Goal: Register for event/course

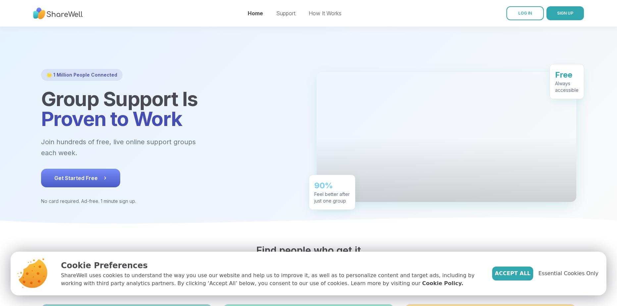
click at [87, 177] on span "Get Started Free" at bounding box center [80, 178] width 53 height 8
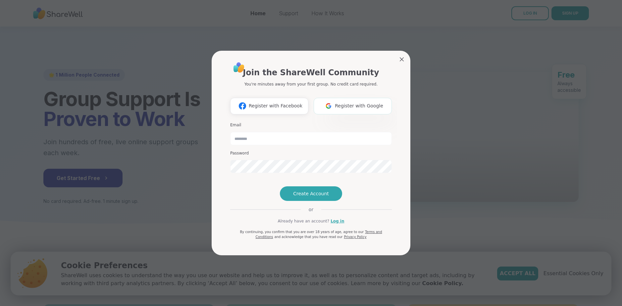
click at [358, 102] on span "Register with Google" at bounding box center [359, 105] width 48 height 7
click at [348, 102] on span "Register with Google" at bounding box center [359, 105] width 48 height 7
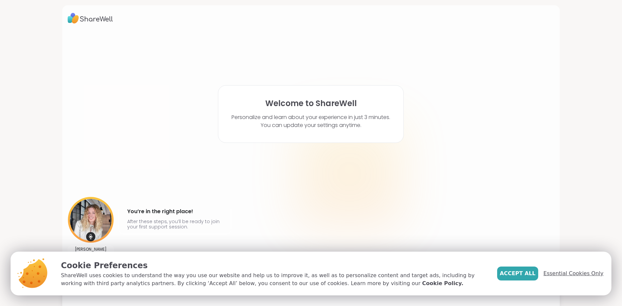
click at [567, 273] on span "Essential Cookies Only" at bounding box center [573, 273] width 60 height 8
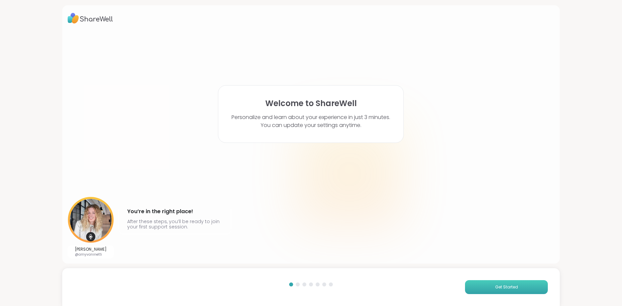
click at [509, 283] on button "Get Started" at bounding box center [506, 287] width 83 height 14
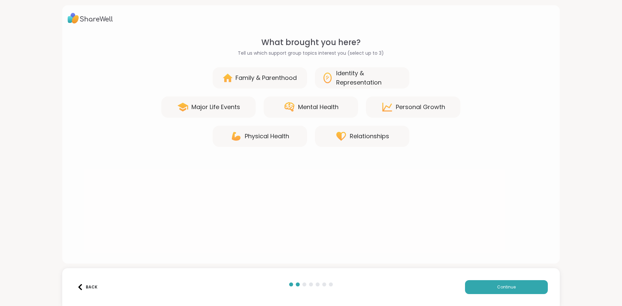
click at [317, 109] on div "Mental Health" at bounding box center [318, 106] width 40 height 9
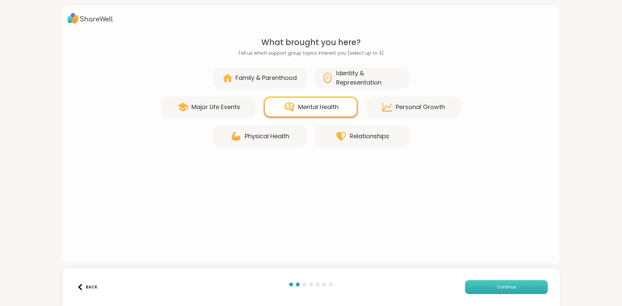
click at [488, 285] on button "Continue" at bounding box center [506, 287] width 83 height 14
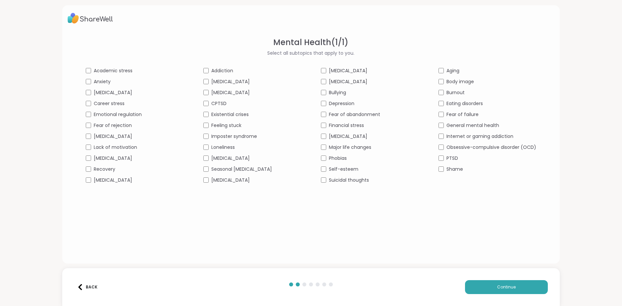
click at [441, 149] on div "Obsessive-compulsive disorder (OCD)" at bounding box center [487, 147] width 98 height 7
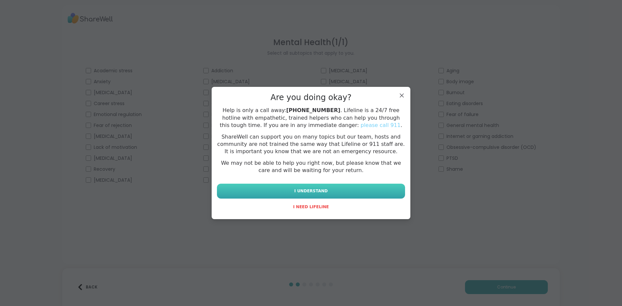
click at [335, 189] on button "I UNDERSTAND" at bounding box center [311, 190] width 188 height 15
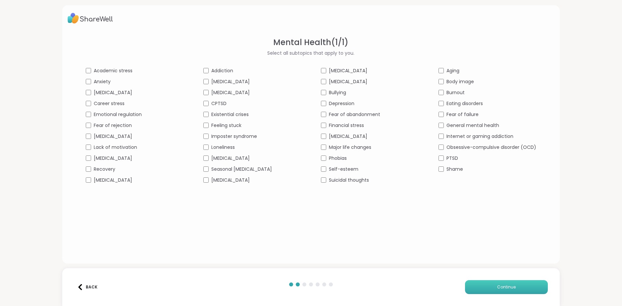
click at [489, 284] on button "Continue" at bounding box center [506, 287] width 83 height 14
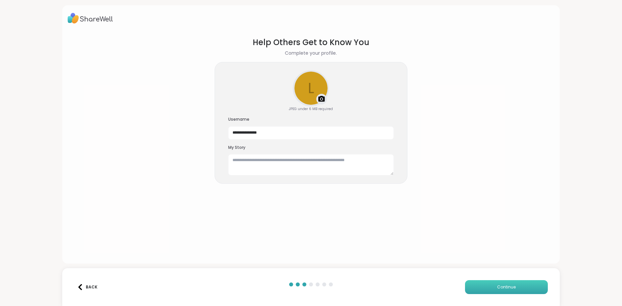
click at [489, 282] on button "Continue" at bounding box center [506, 287] width 83 height 14
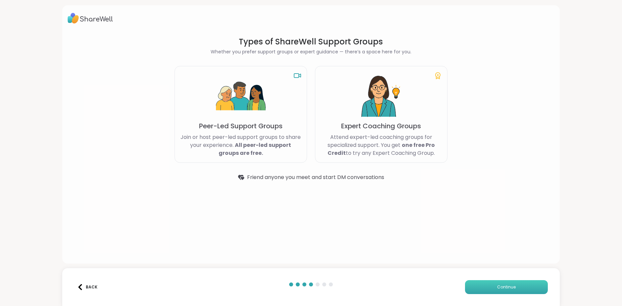
click at [489, 282] on button "Continue" at bounding box center [506, 287] width 83 height 14
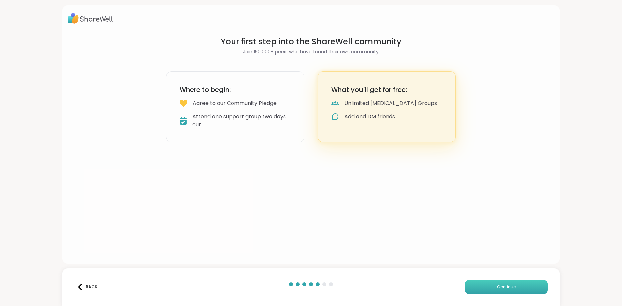
click at [489, 282] on button "Continue" at bounding box center [506, 287] width 83 height 14
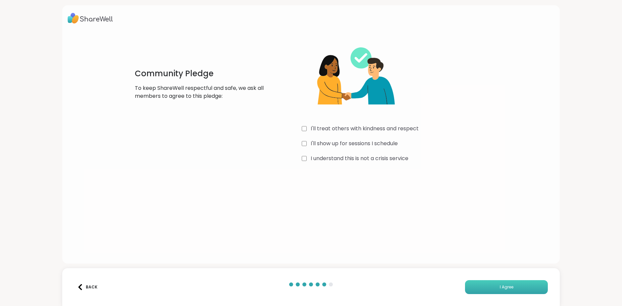
click at [509, 285] on span "I Agree" at bounding box center [507, 287] width 14 height 6
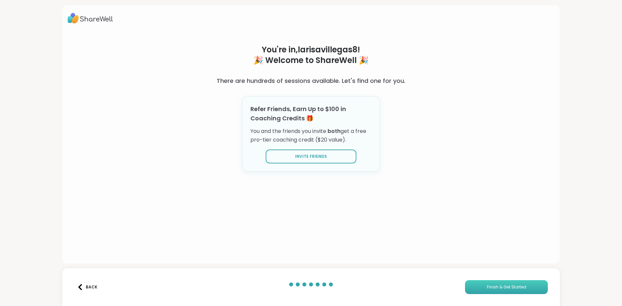
click at [508, 286] on span "Finish & Get Started" at bounding box center [506, 287] width 39 height 6
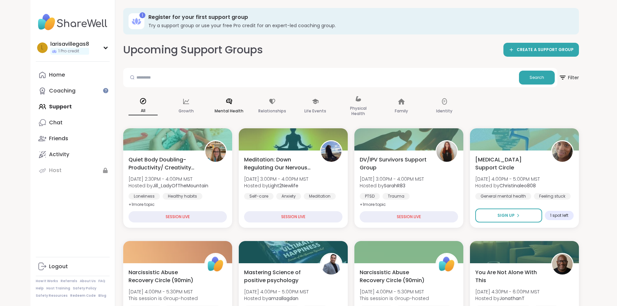
click at [230, 98] on icon at bounding box center [229, 101] width 7 height 7
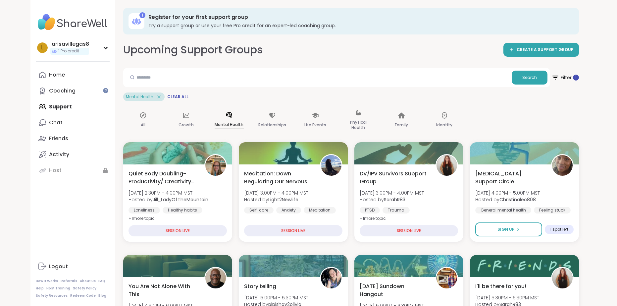
click at [176, 84] on div "Search" at bounding box center [336, 77] width 427 height 19
